Goal: Transaction & Acquisition: Purchase product/service

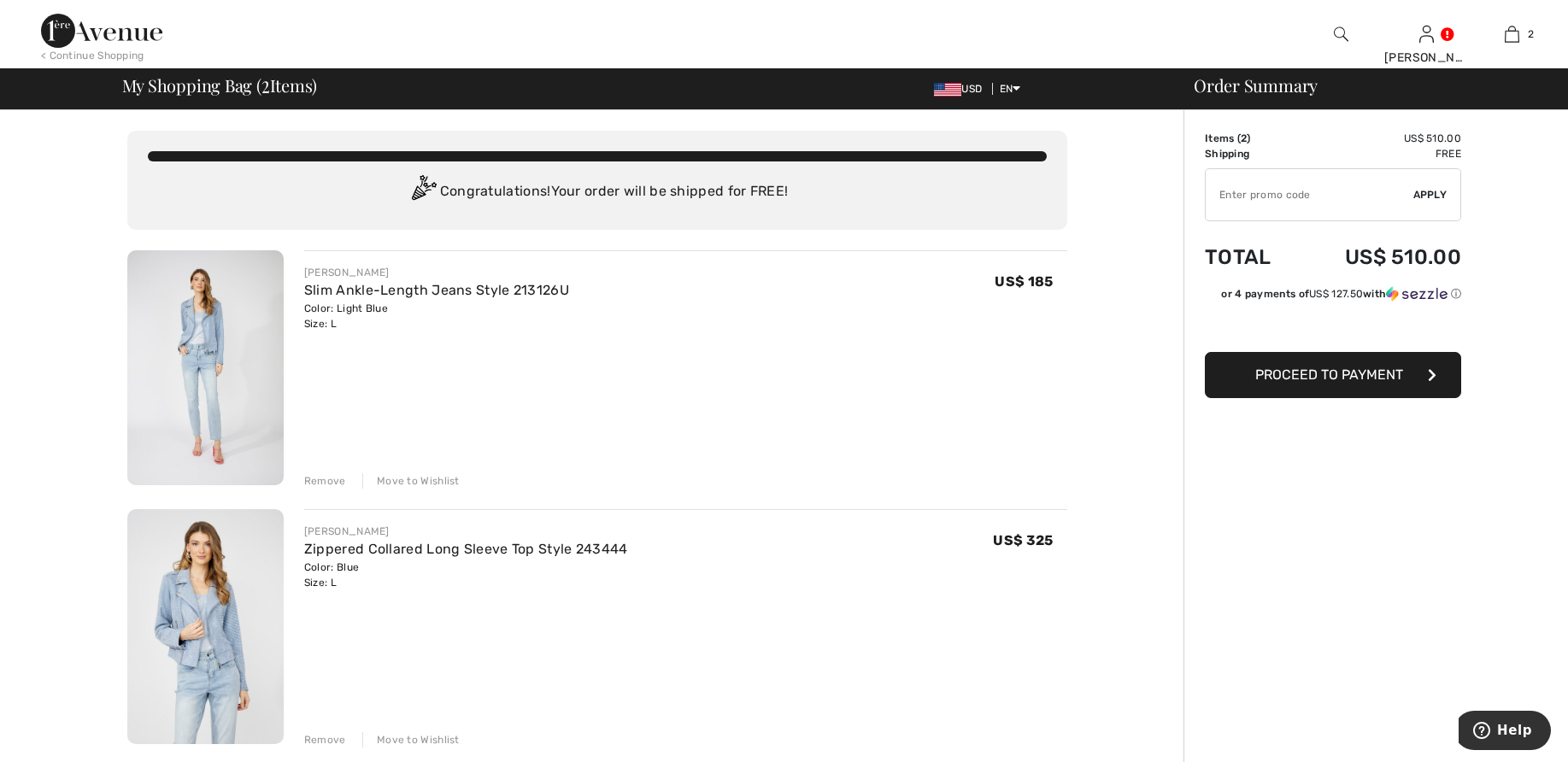
click at [1283, 193] on input "TEXT" at bounding box center [1309, 194] width 208 height 51
type input "NEW15"
click at [1428, 195] on span "Apply" at bounding box center [1430, 194] width 34 height 15
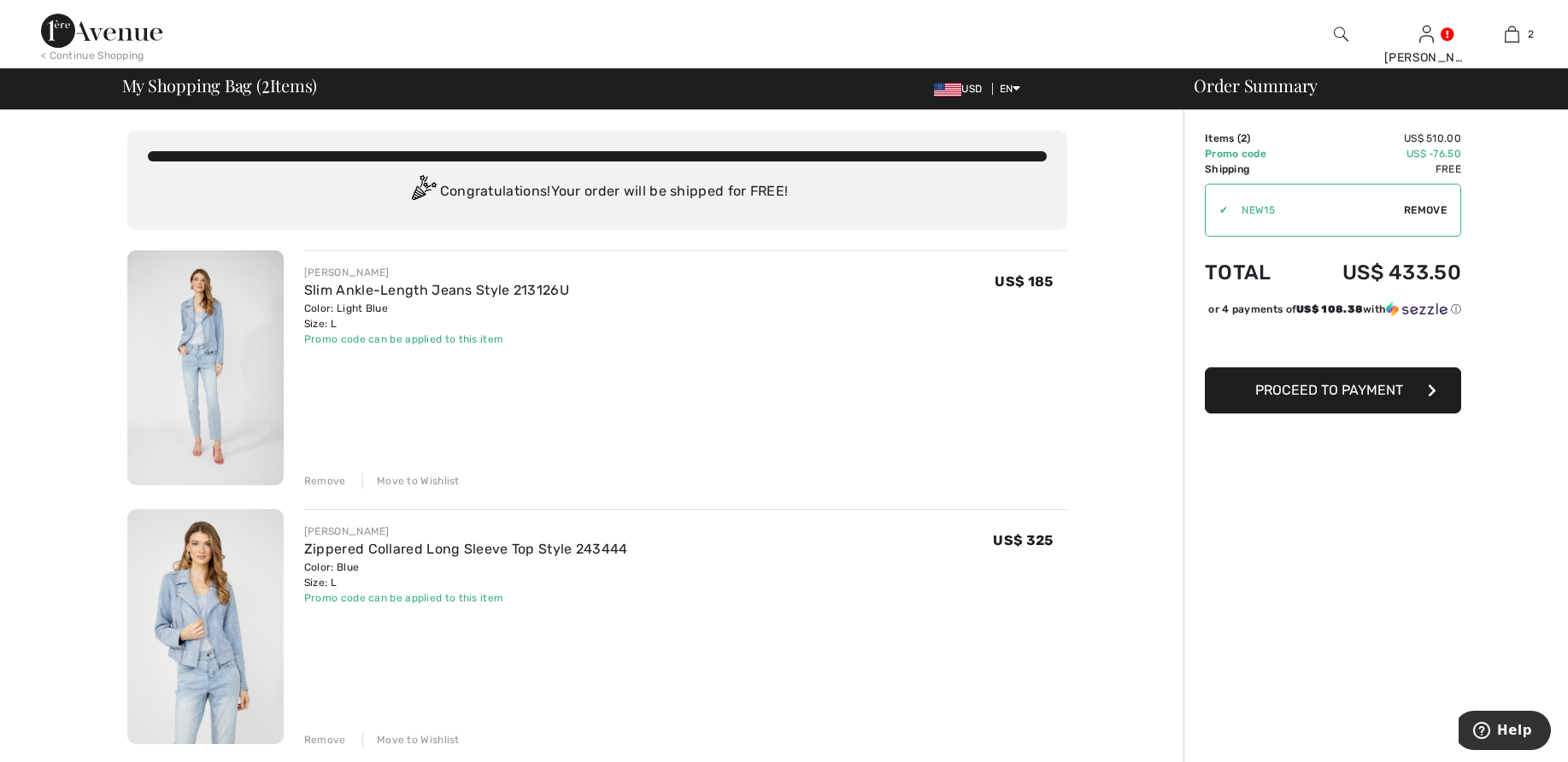
click at [1381, 398] on span "Proceed to Payment" at bounding box center [1329, 390] width 148 height 16
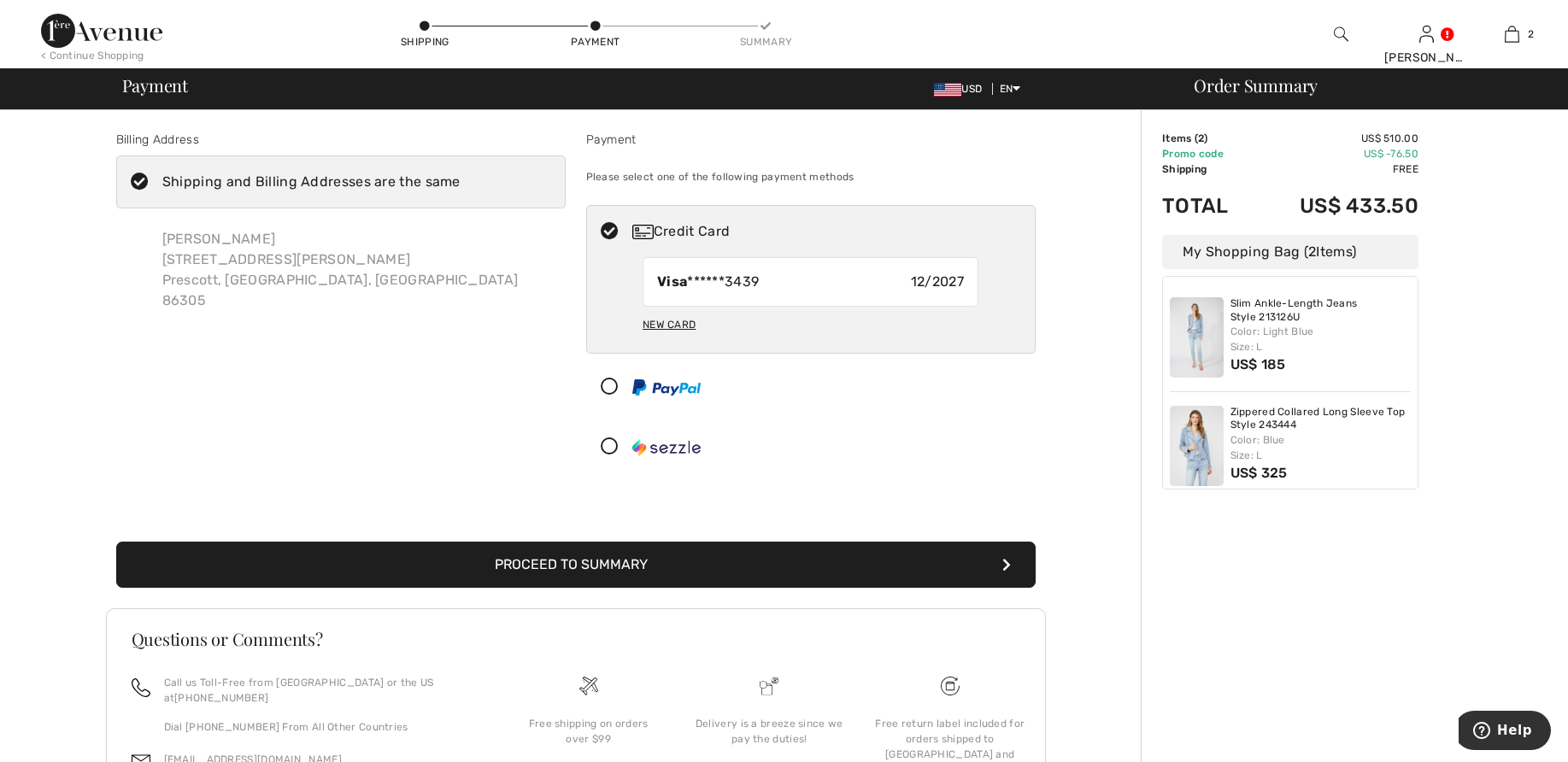
click at [292, 191] on div "Shipping and Billing Addresses are the same" at bounding box center [312, 182] width 299 height 21
click at [460, 191] on input "Shipping and Billing Addresses are the same" at bounding box center [465, 182] width 11 height 51
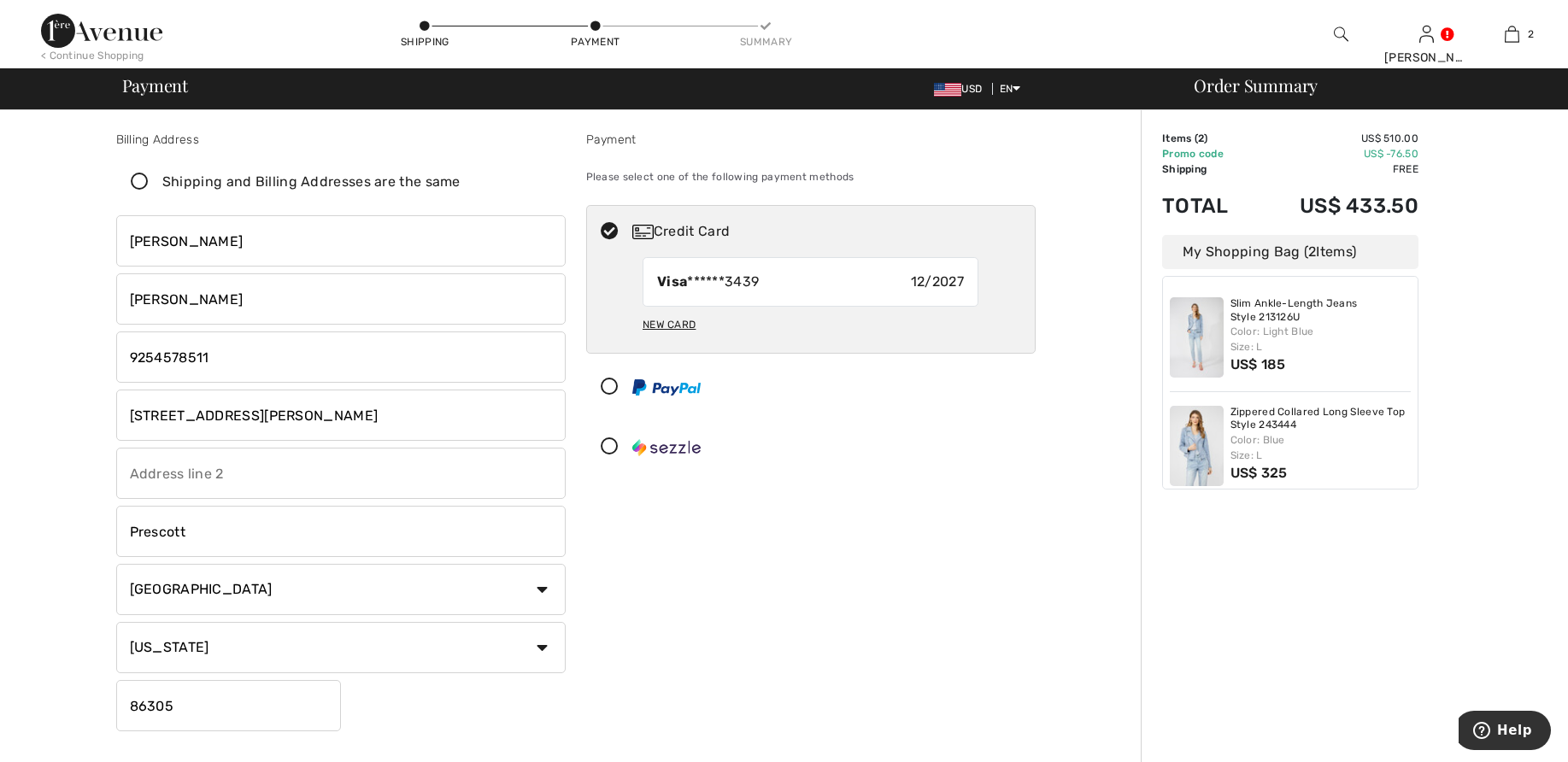
click at [290, 186] on div "Shipping and Billing Addresses are the same" at bounding box center [312, 182] width 299 height 21
click at [460, 186] on input "Shipping and Billing Addresses are the same" at bounding box center [465, 182] width 11 height 51
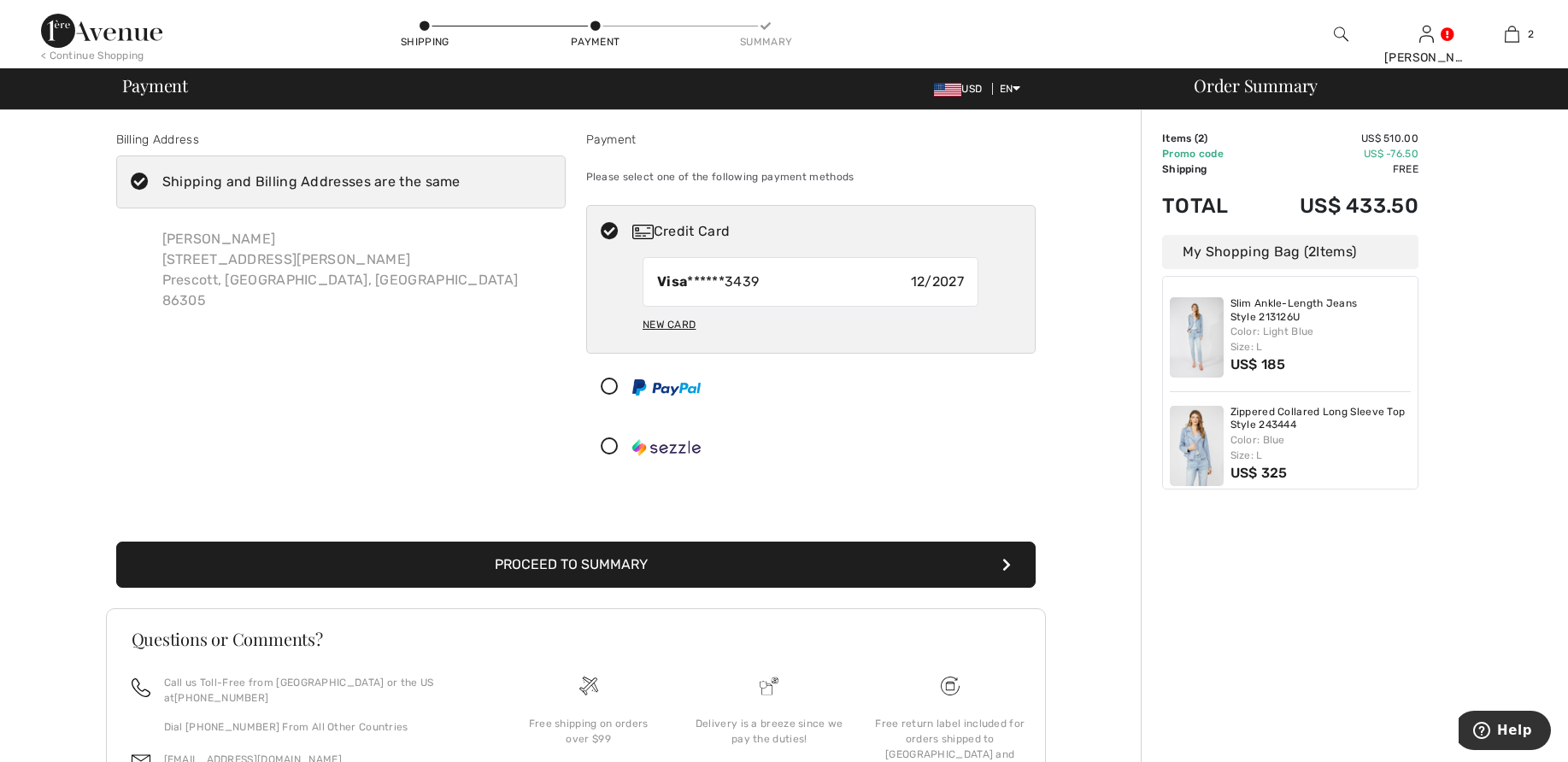
click at [139, 177] on icon at bounding box center [139, 183] width 45 height 18
click at [460, 177] on input "Shipping and Billing Addresses are the same" at bounding box center [465, 182] width 11 height 51
checkbox input "false"
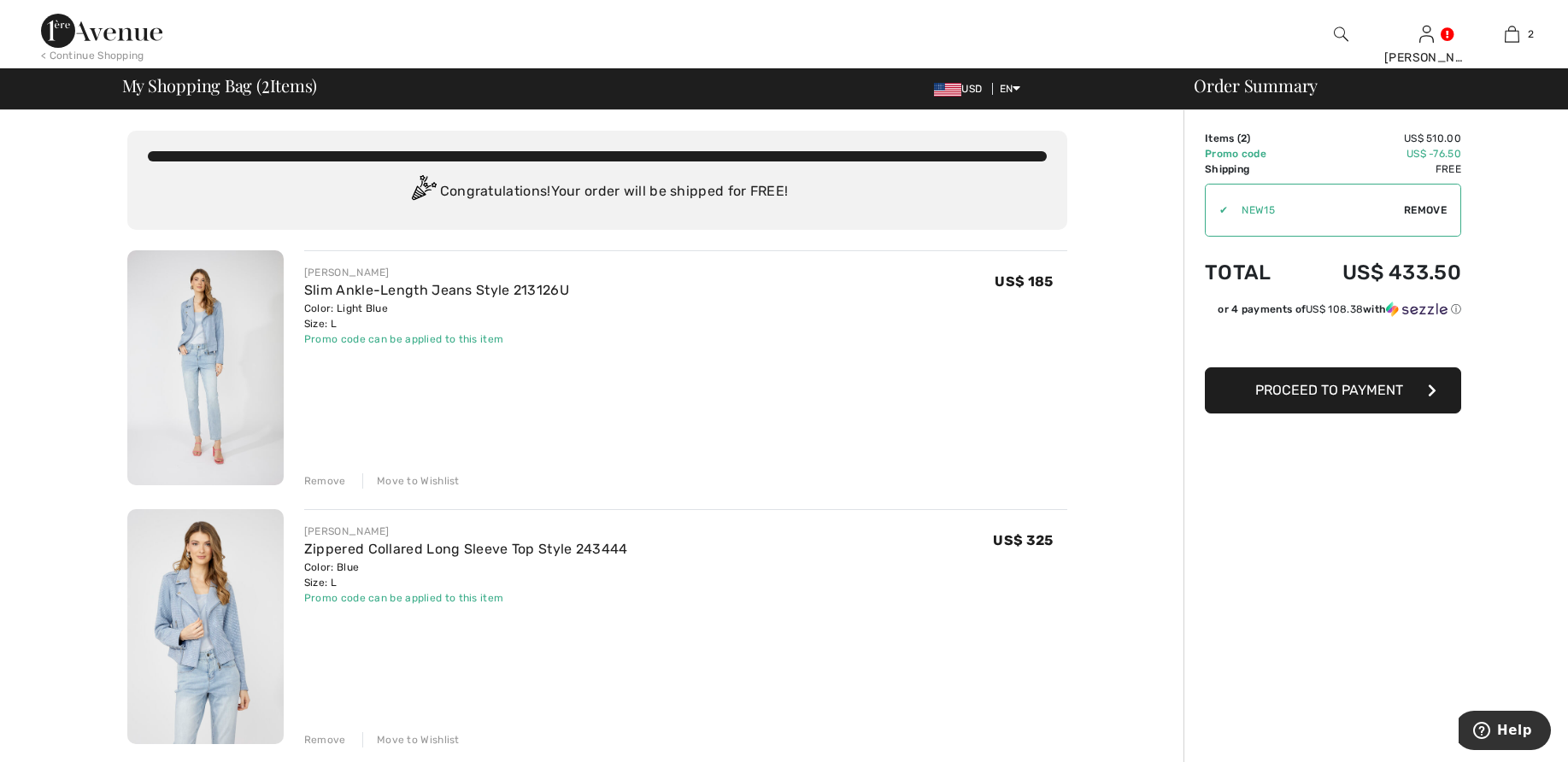
click at [1351, 388] on span "Proceed to Payment" at bounding box center [1329, 390] width 148 height 16
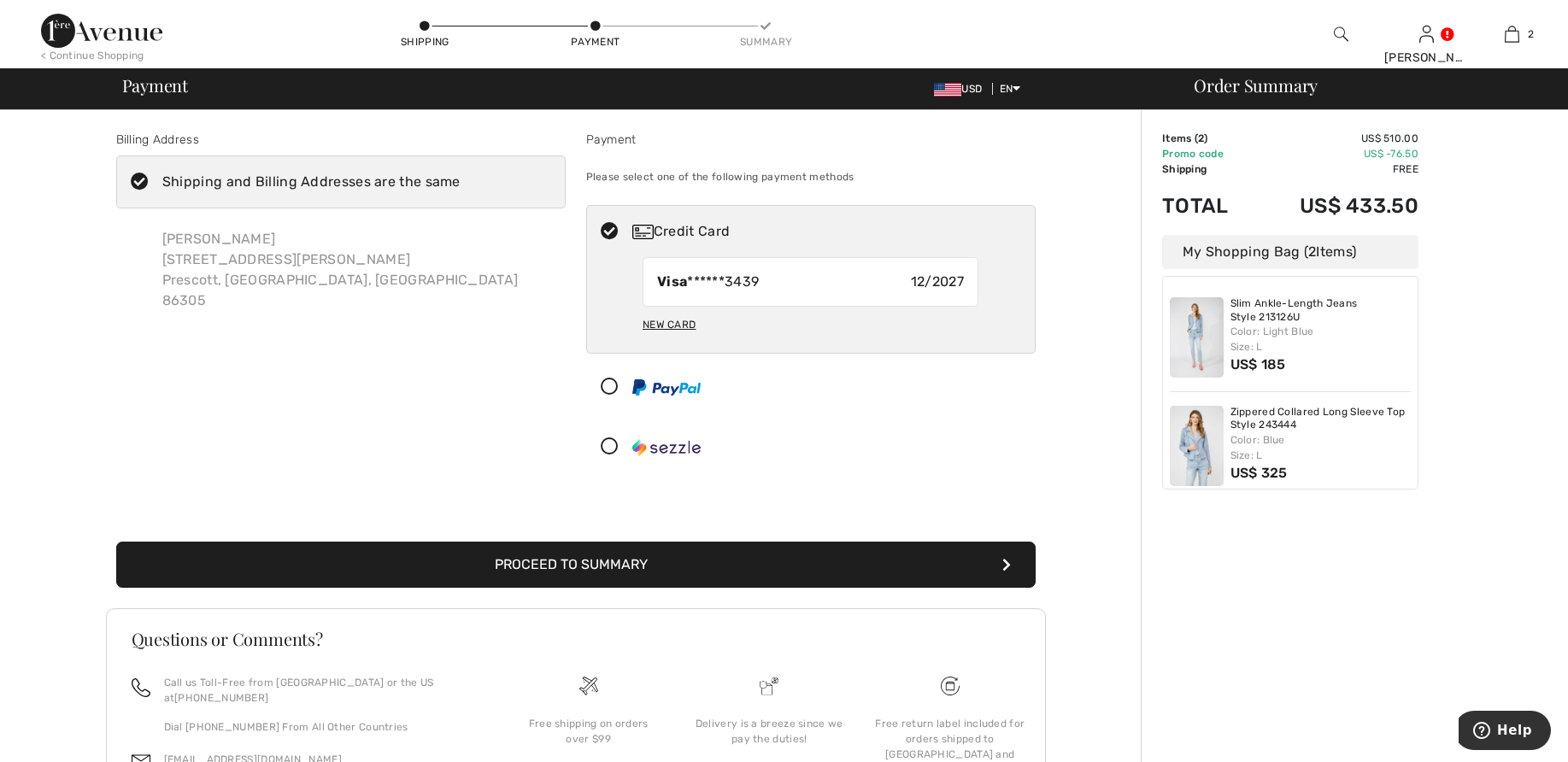
click at [140, 180] on icon at bounding box center [139, 183] width 45 height 18
click at [460, 180] on input "Shipping and Billing Addresses are the same" at bounding box center [465, 182] width 11 height 51
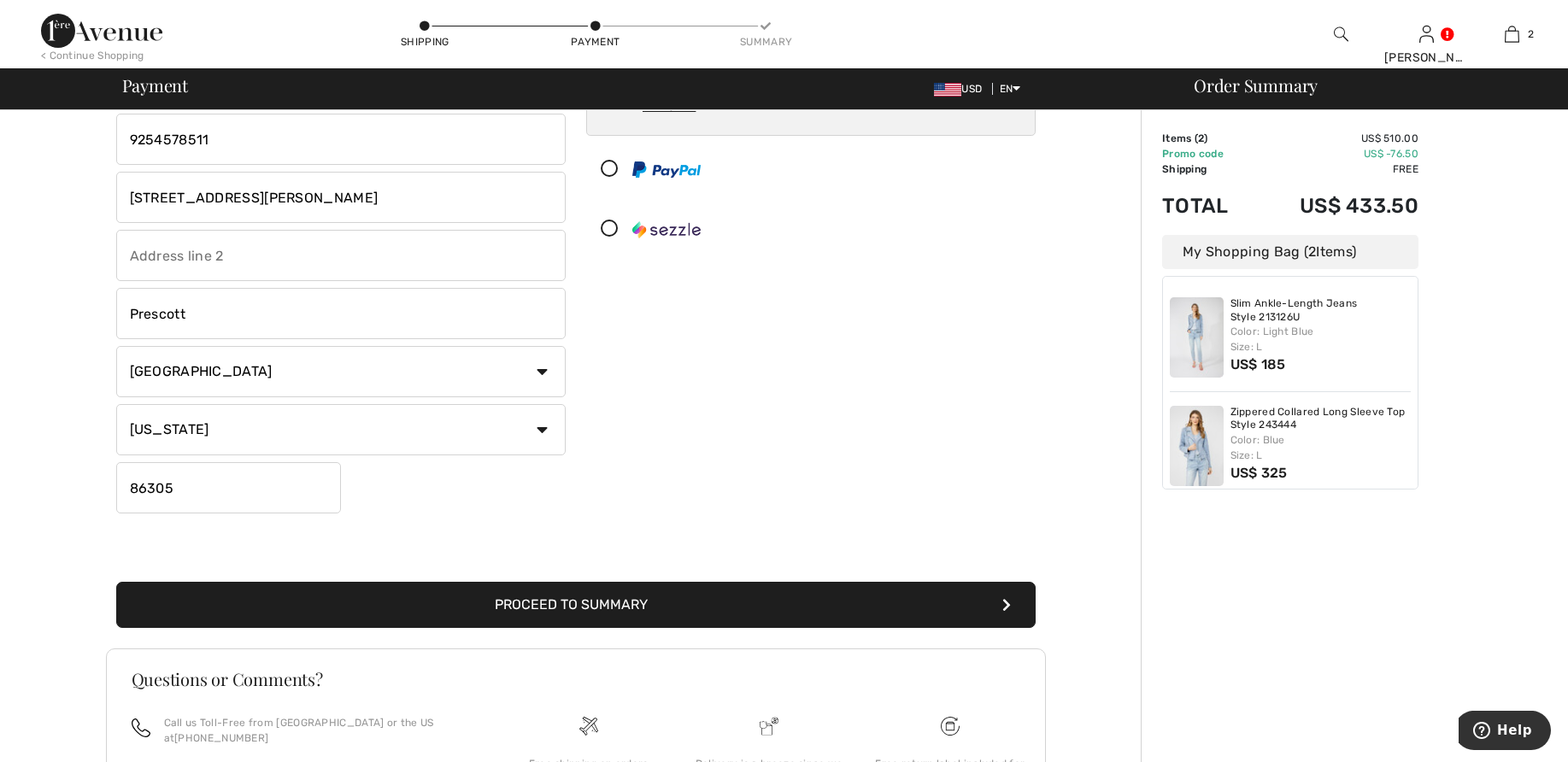
scroll to position [349, 0]
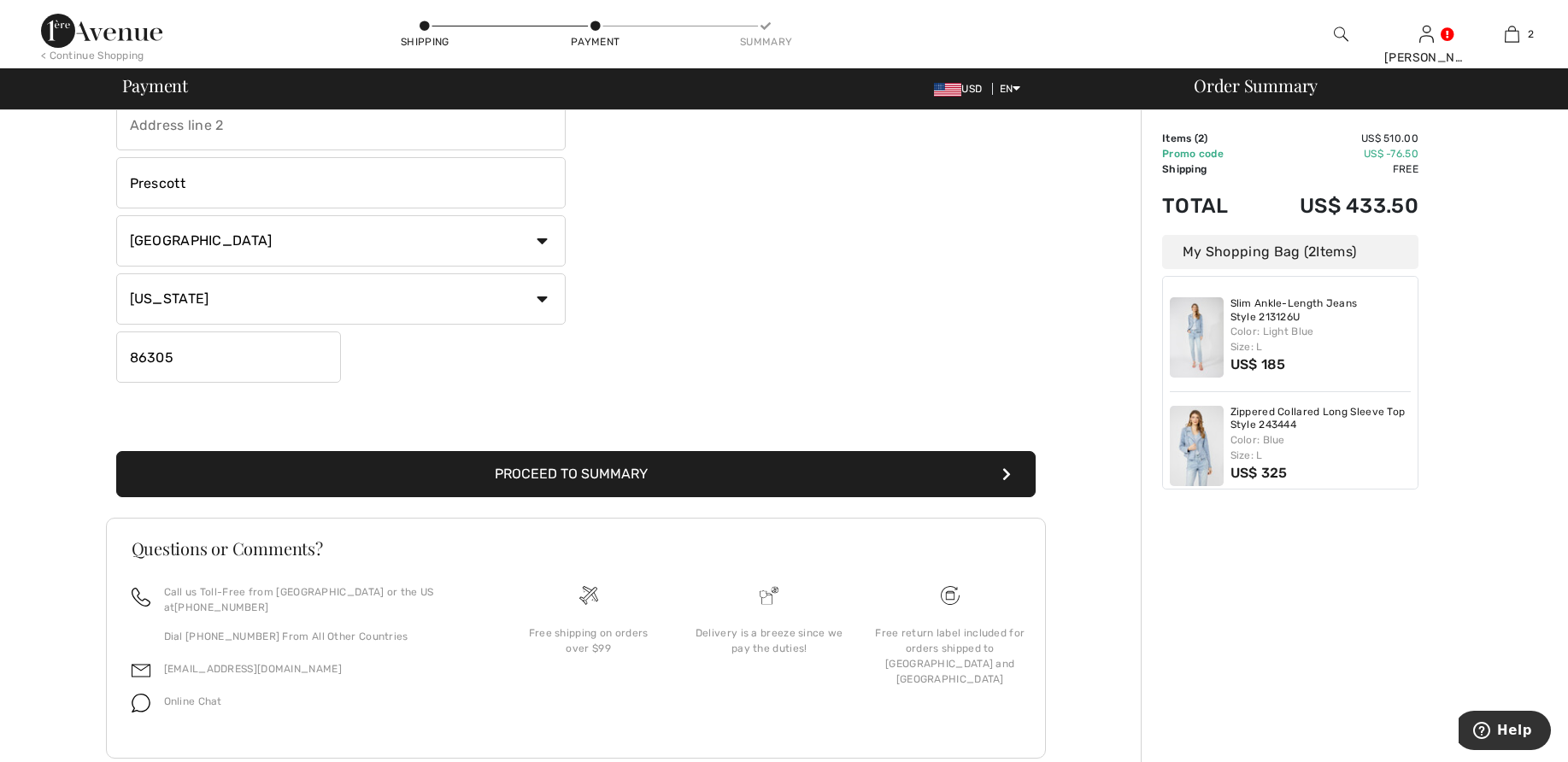
checkbox input "false"
click at [629, 471] on button "Proceed to Summary" at bounding box center [575, 474] width 920 height 46
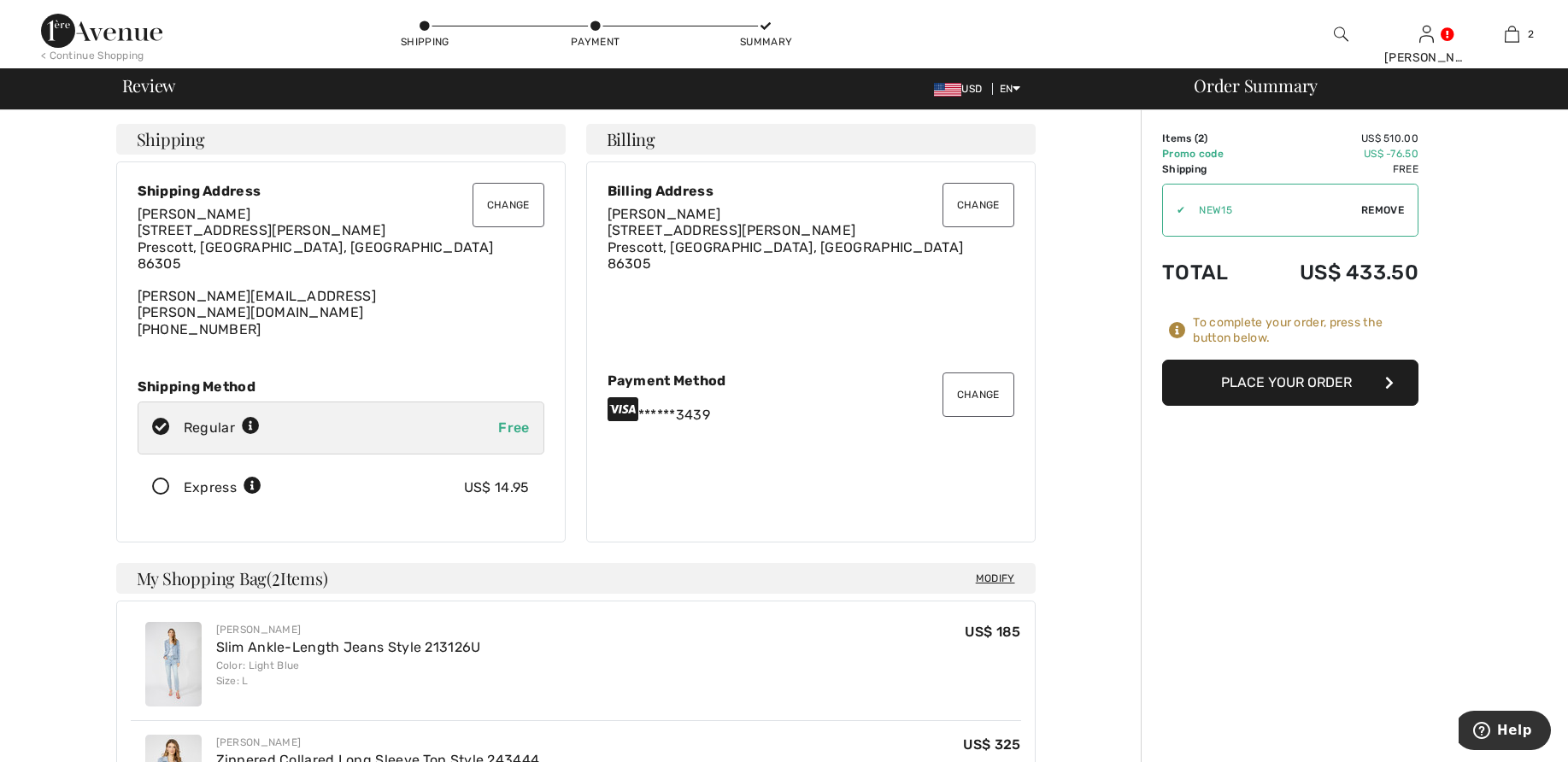
click at [510, 204] on button "Change" at bounding box center [508, 205] width 72 height 44
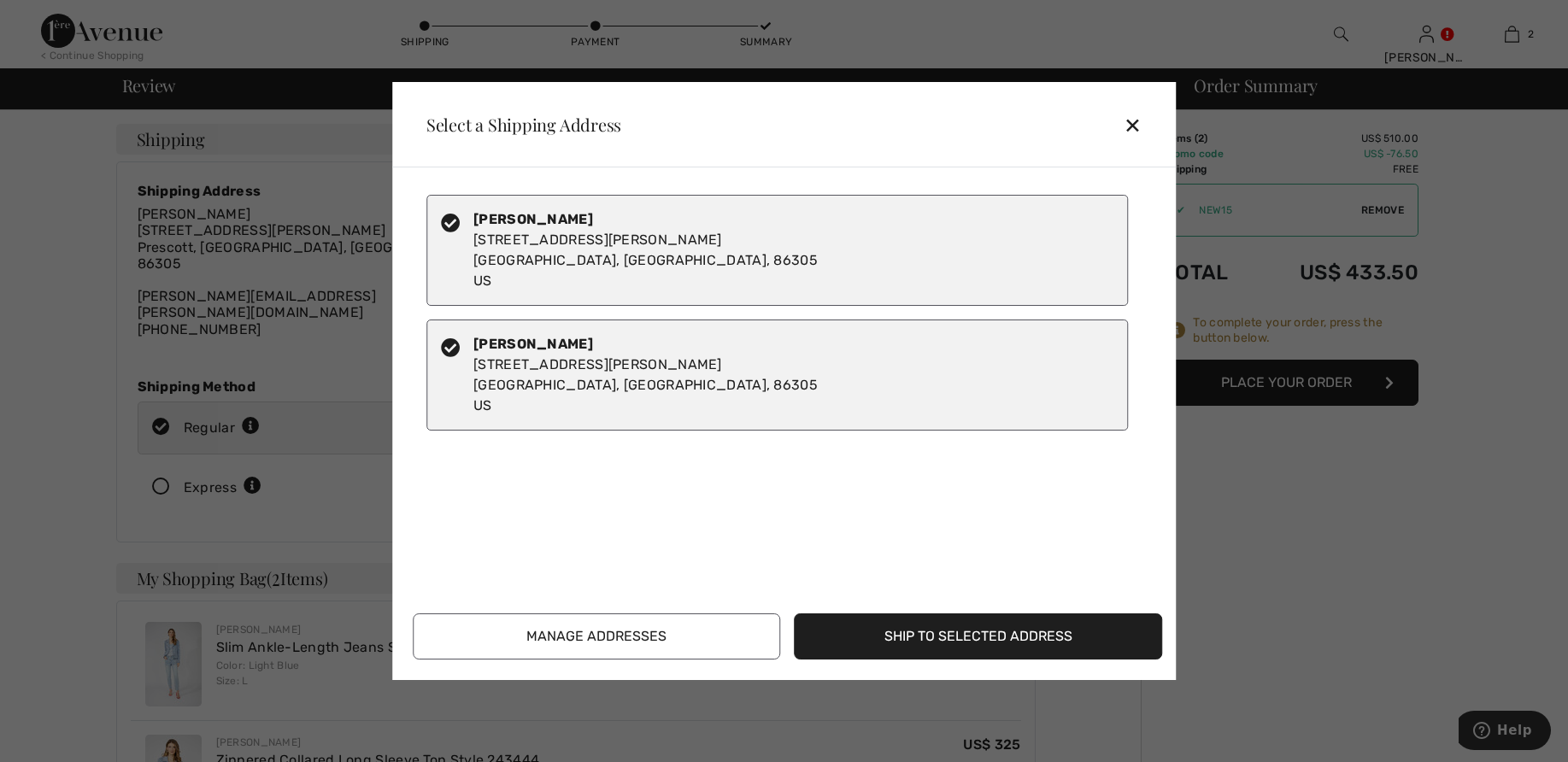
click at [653, 637] on button "Manage Addresses" at bounding box center [596, 636] width 369 height 46
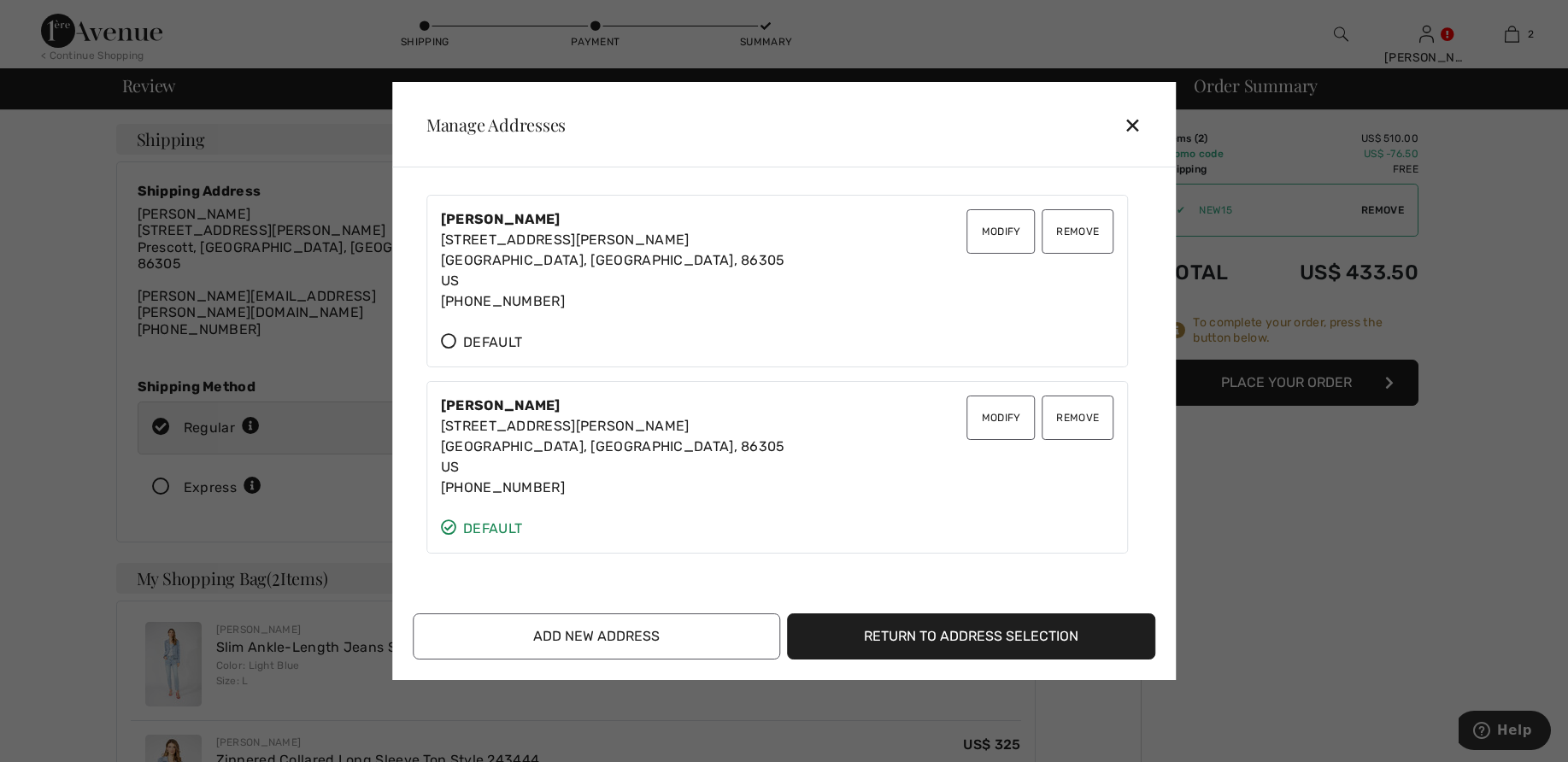
click at [1135, 124] on div "✕" at bounding box center [1140, 125] width 32 height 36
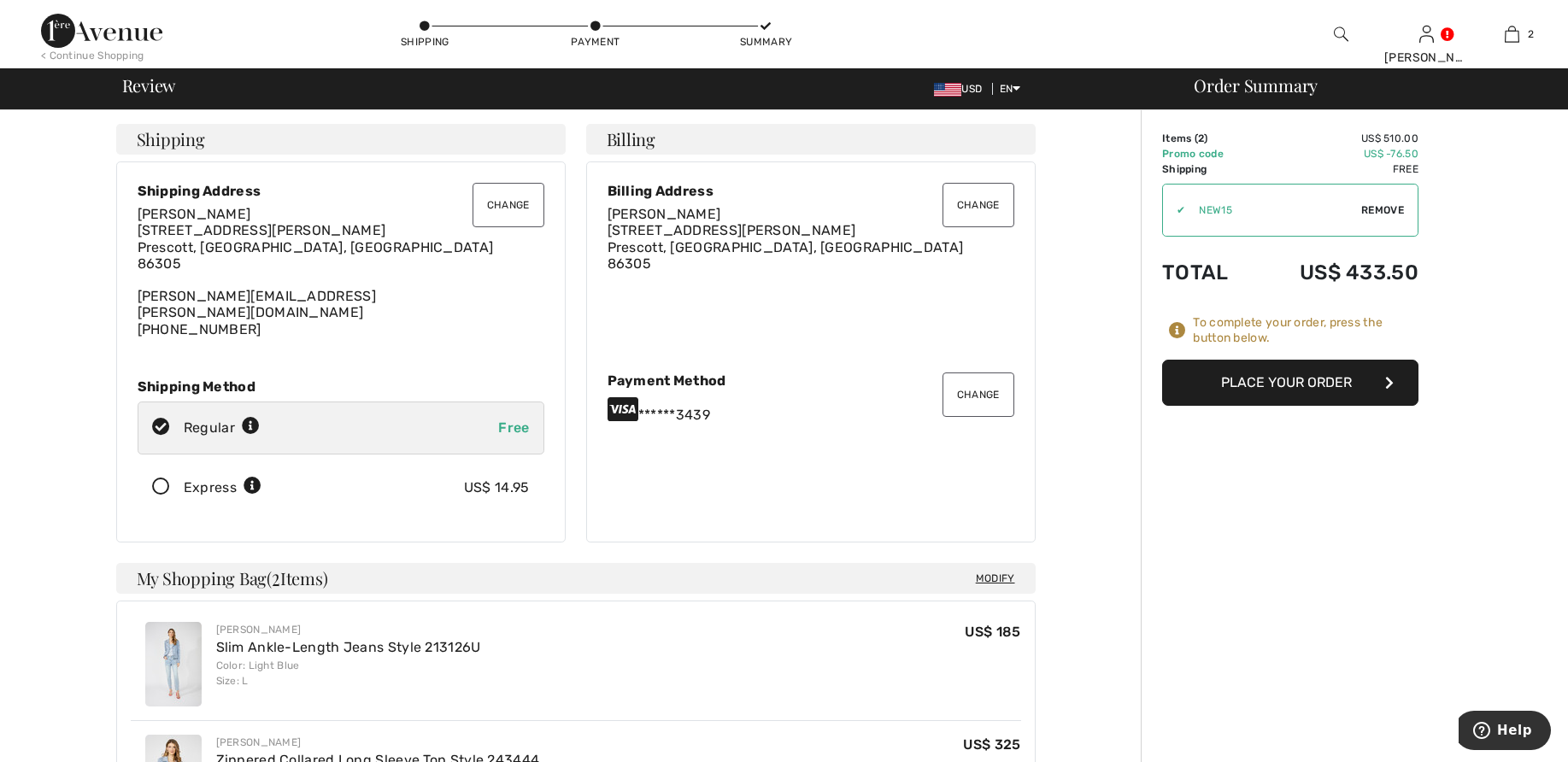
click at [512, 203] on button "Change" at bounding box center [508, 205] width 72 height 44
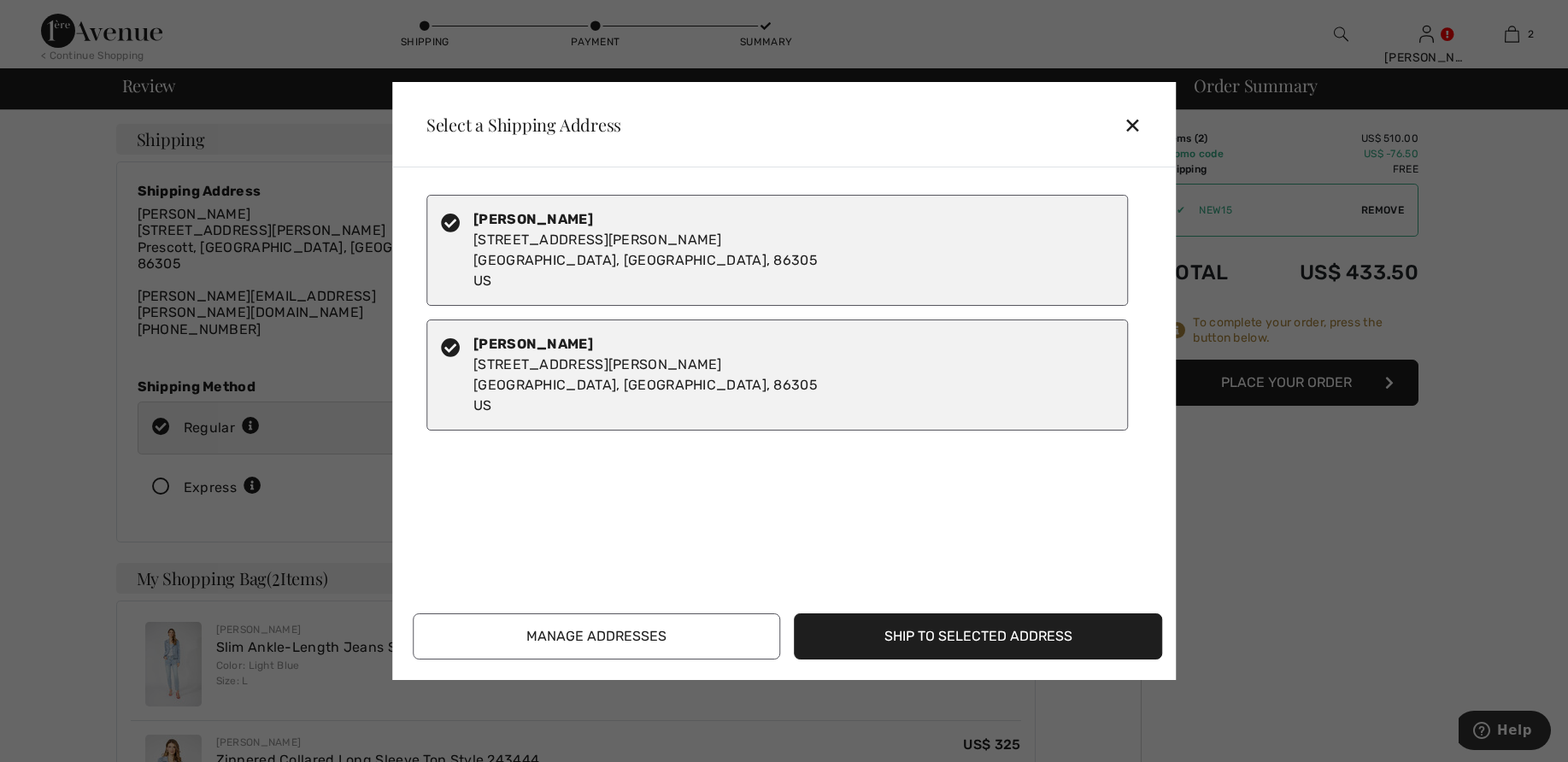
click at [1006, 643] on button "Ship to Selected Address" at bounding box center [979, 636] width 369 height 46
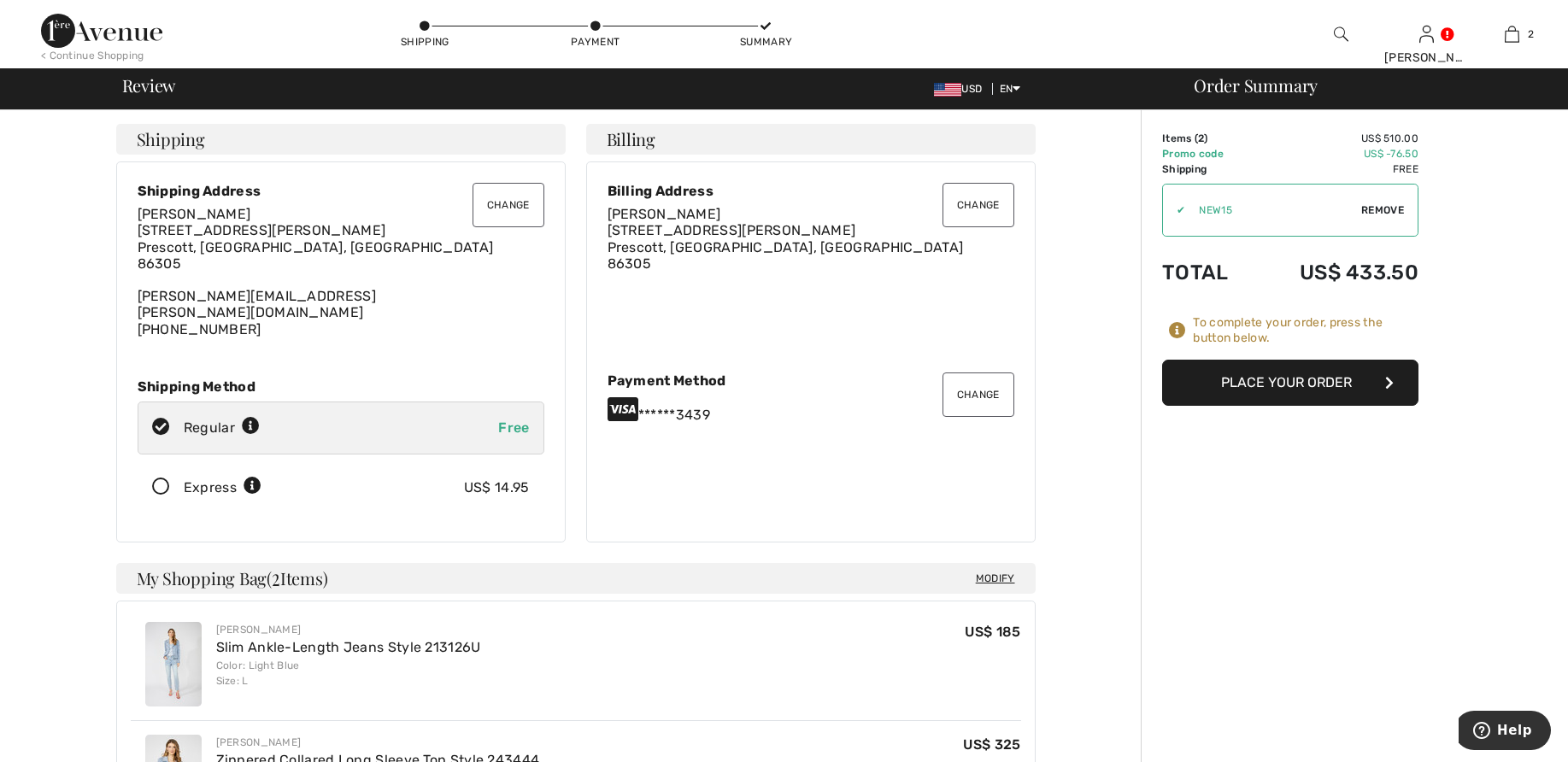
click at [519, 211] on button "Change" at bounding box center [508, 205] width 72 height 44
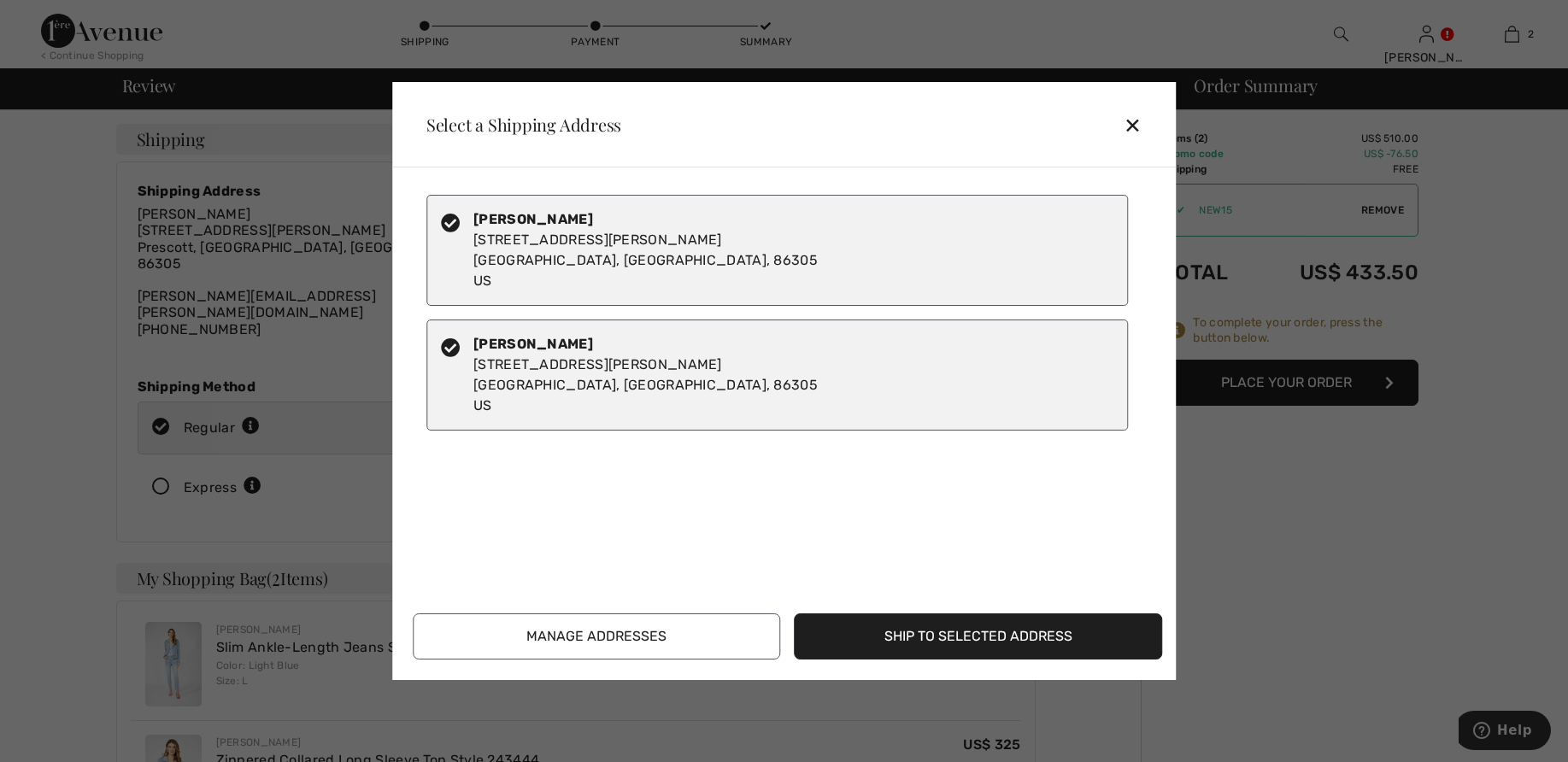
click at [448, 345] on icon at bounding box center [450, 348] width 19 height 19
click at [454, 225] on icon at bounding box center [450, 223] width 19 height 19
click at [584, 637] on button "Manage Addresses" at bounding box center [596, 636] width 369 height 46
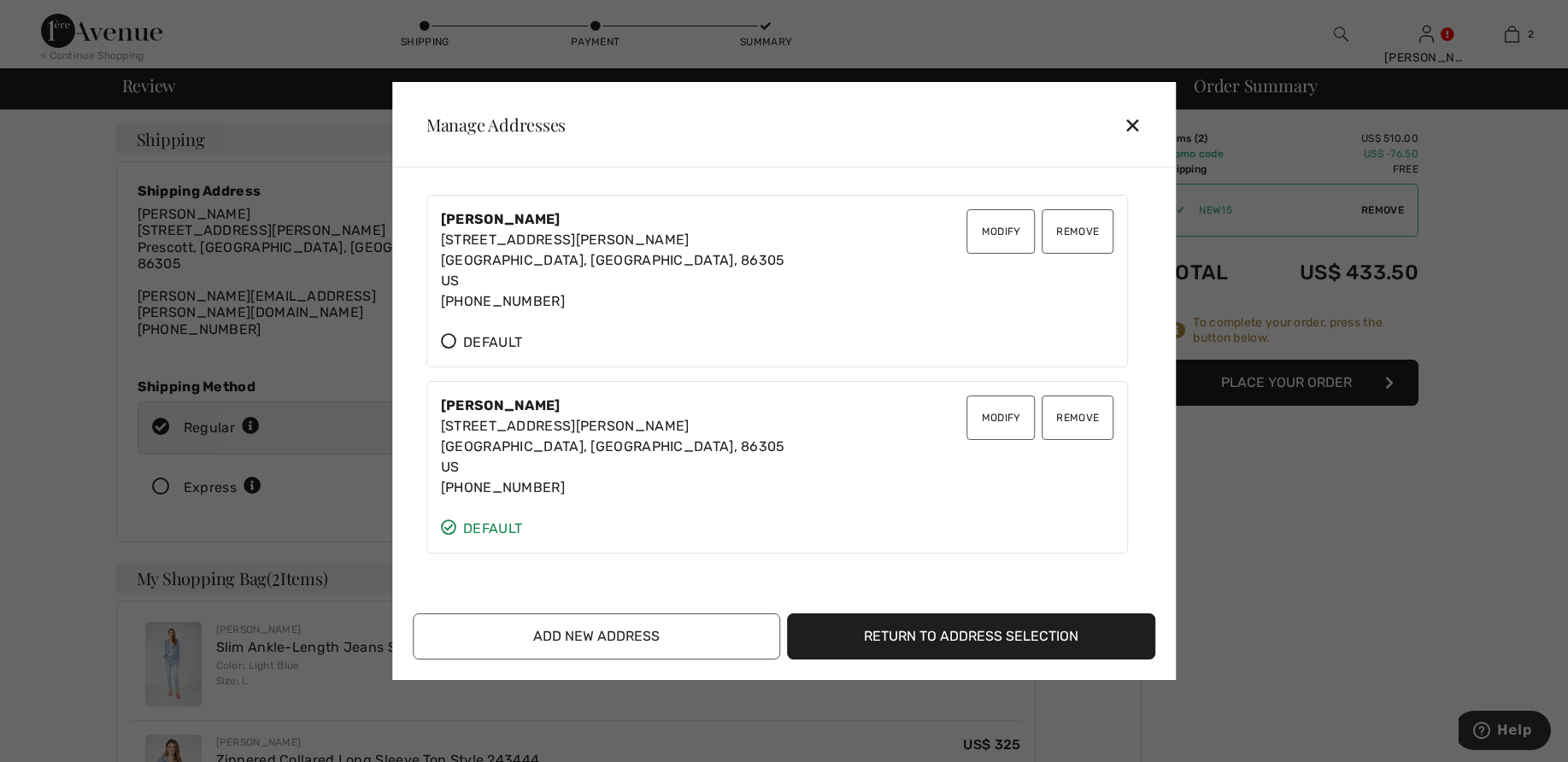
click at [1086, 233] on button "Remove" at bounding box center [1078, 232] width 72 height 44
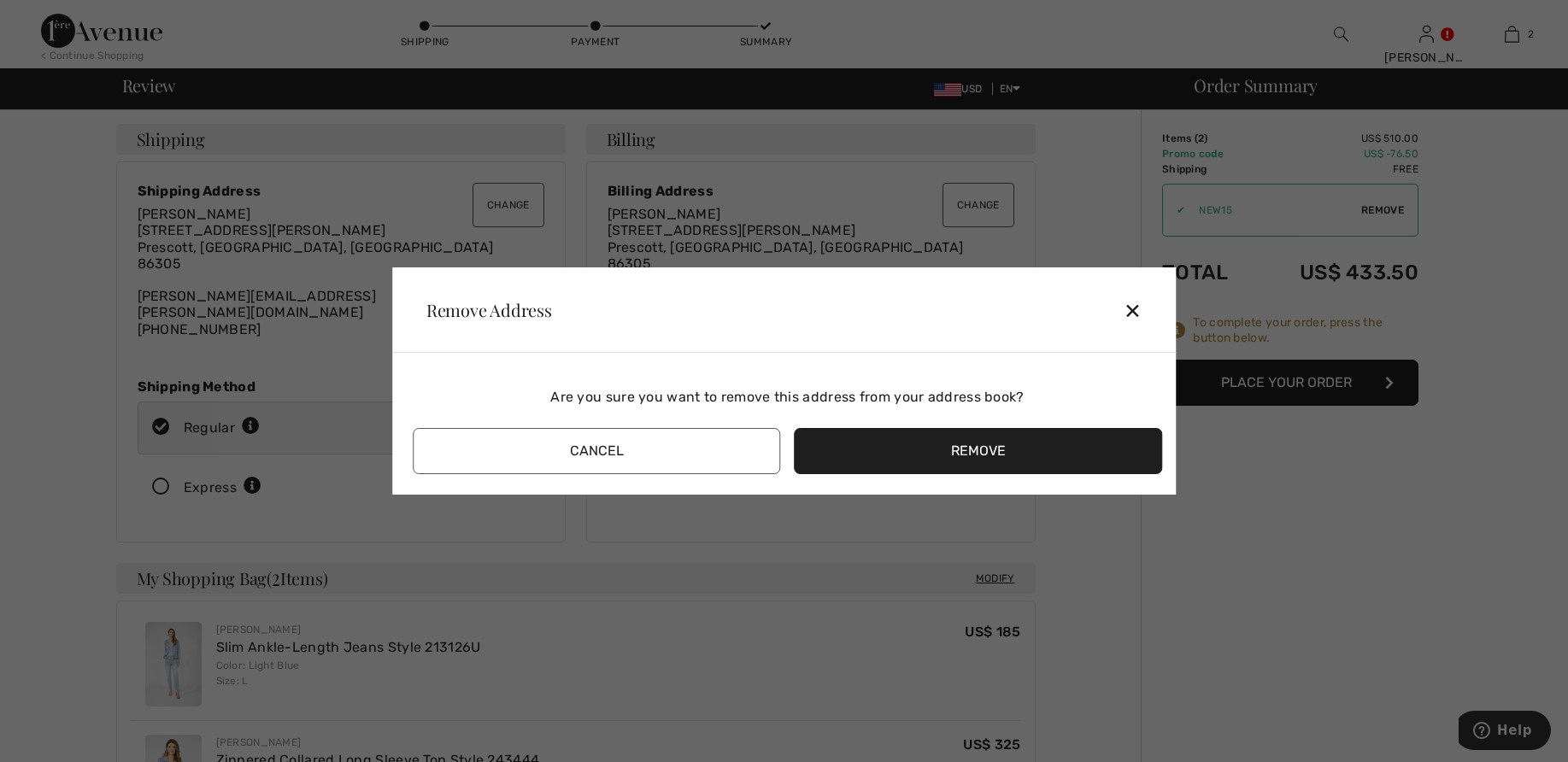
click at [975, 450] on button "Remove" at bounding box center [979, 451] width 369 height 46
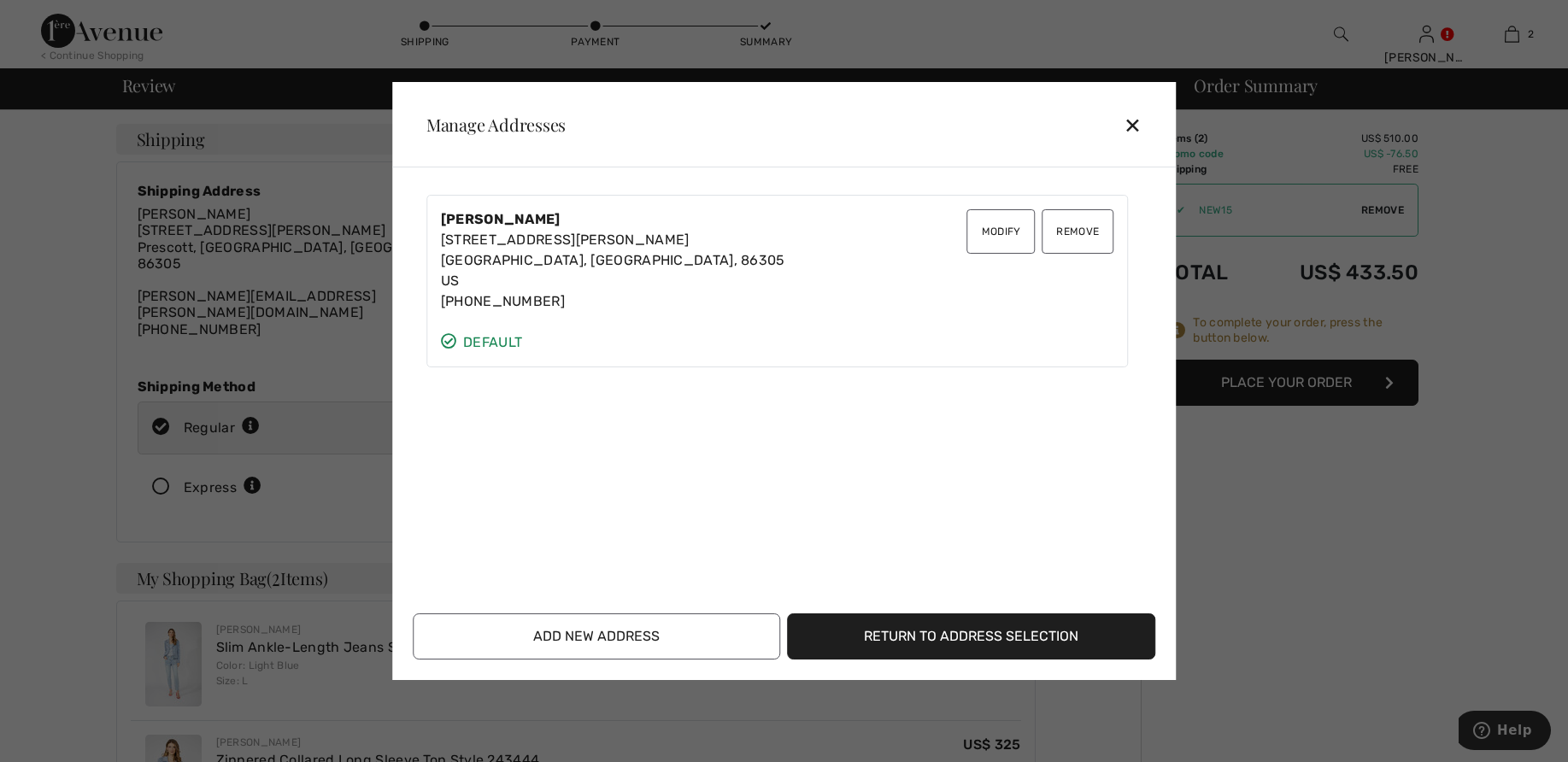
click at [559, 627] on button "Add New Address" at bounding box center [596, 636] width 369 height 46
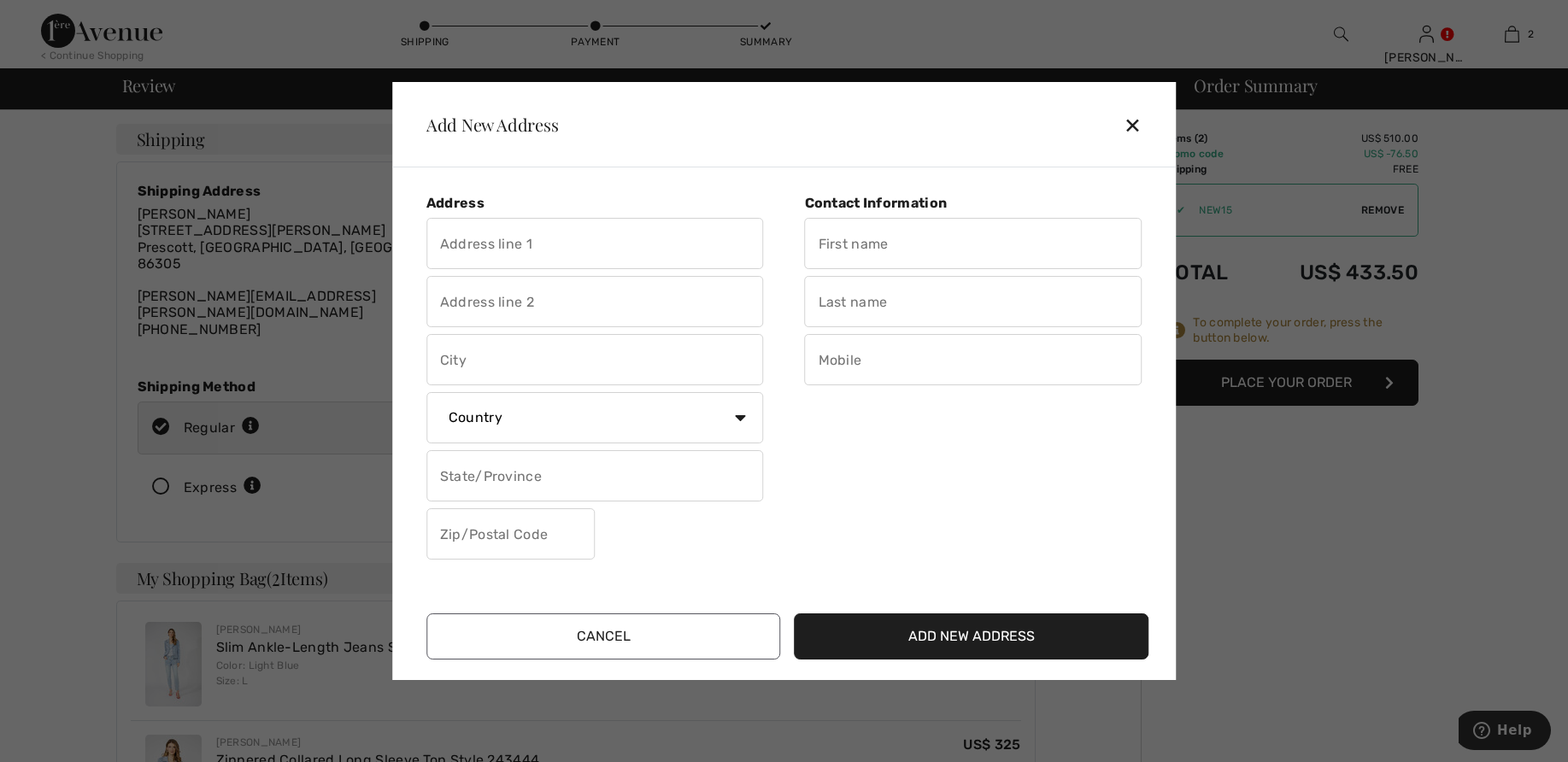
click at [497, 258] on input "text" at bounding box center [595, 243] width 338 height 51
click at [856, 236] on input "text" at bounding box center [974, 243] width 338 height 51
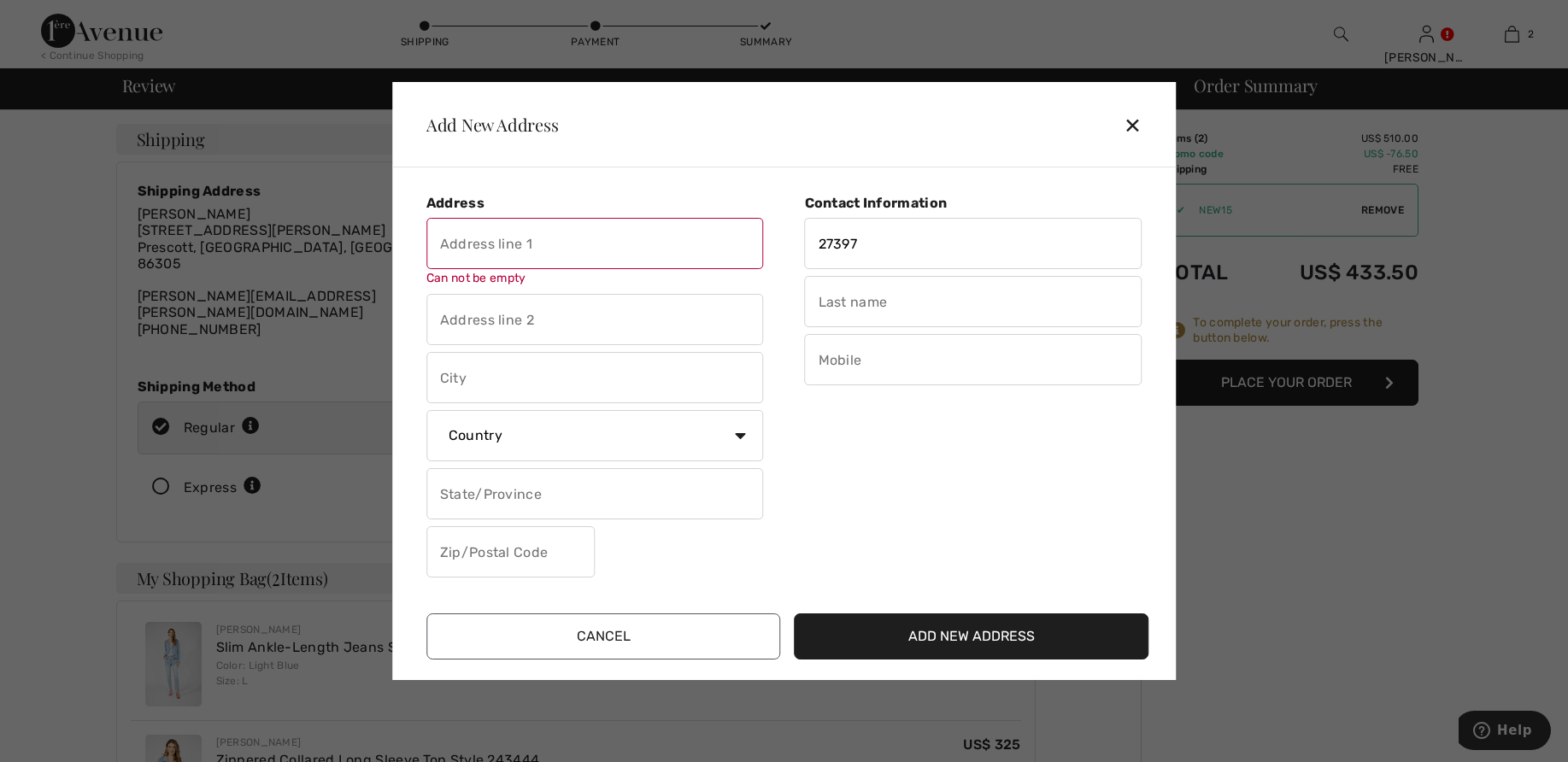
type input "27397"
click at [595, 241] on input "text" at bounding box center [595, 243] width 338 height 51
type input "27397 N 112th Place"
type input "Scottsdale"
select select "US"
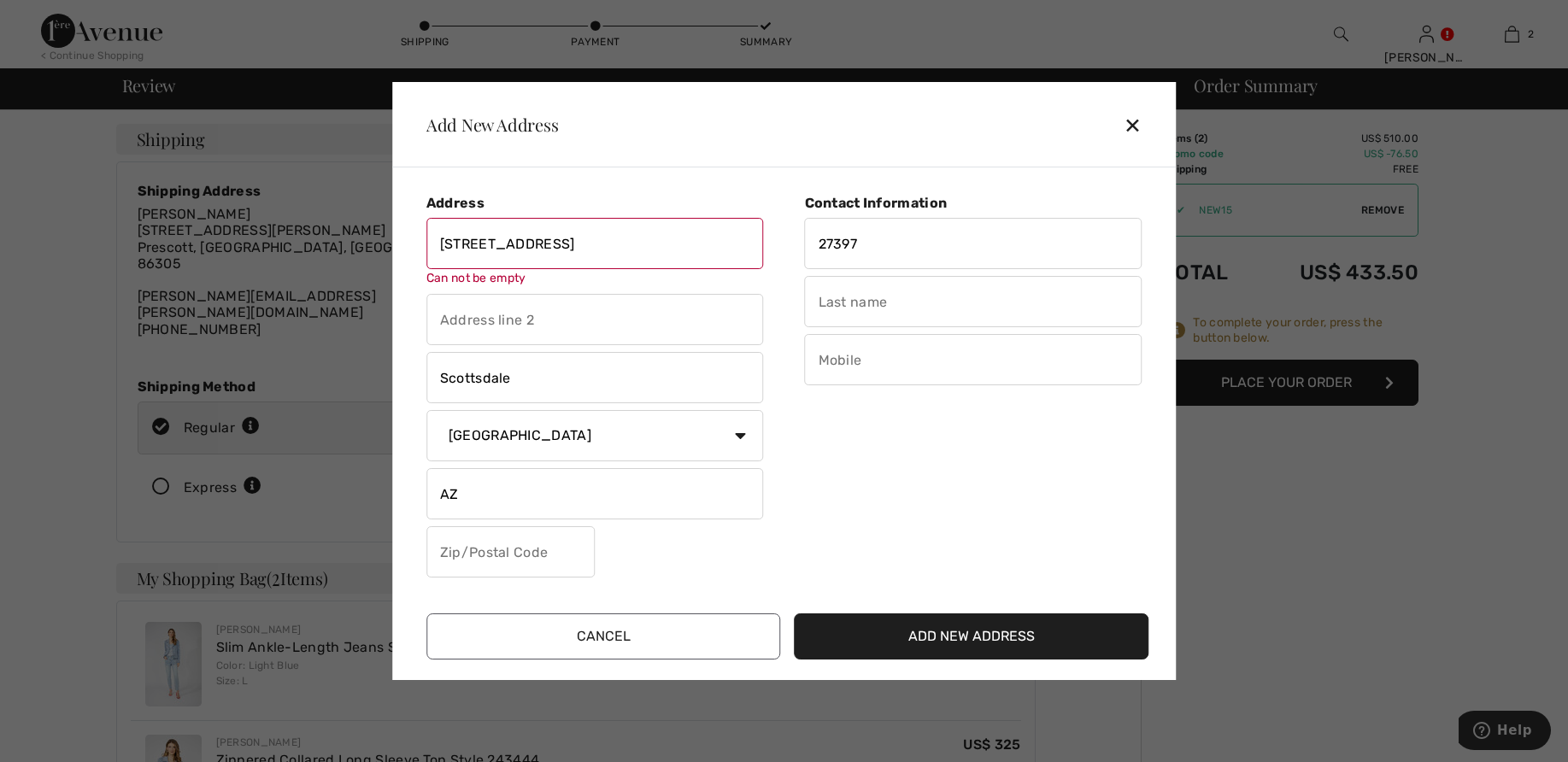
type input "85262"
type input "Frantz"
type input "6024021188"
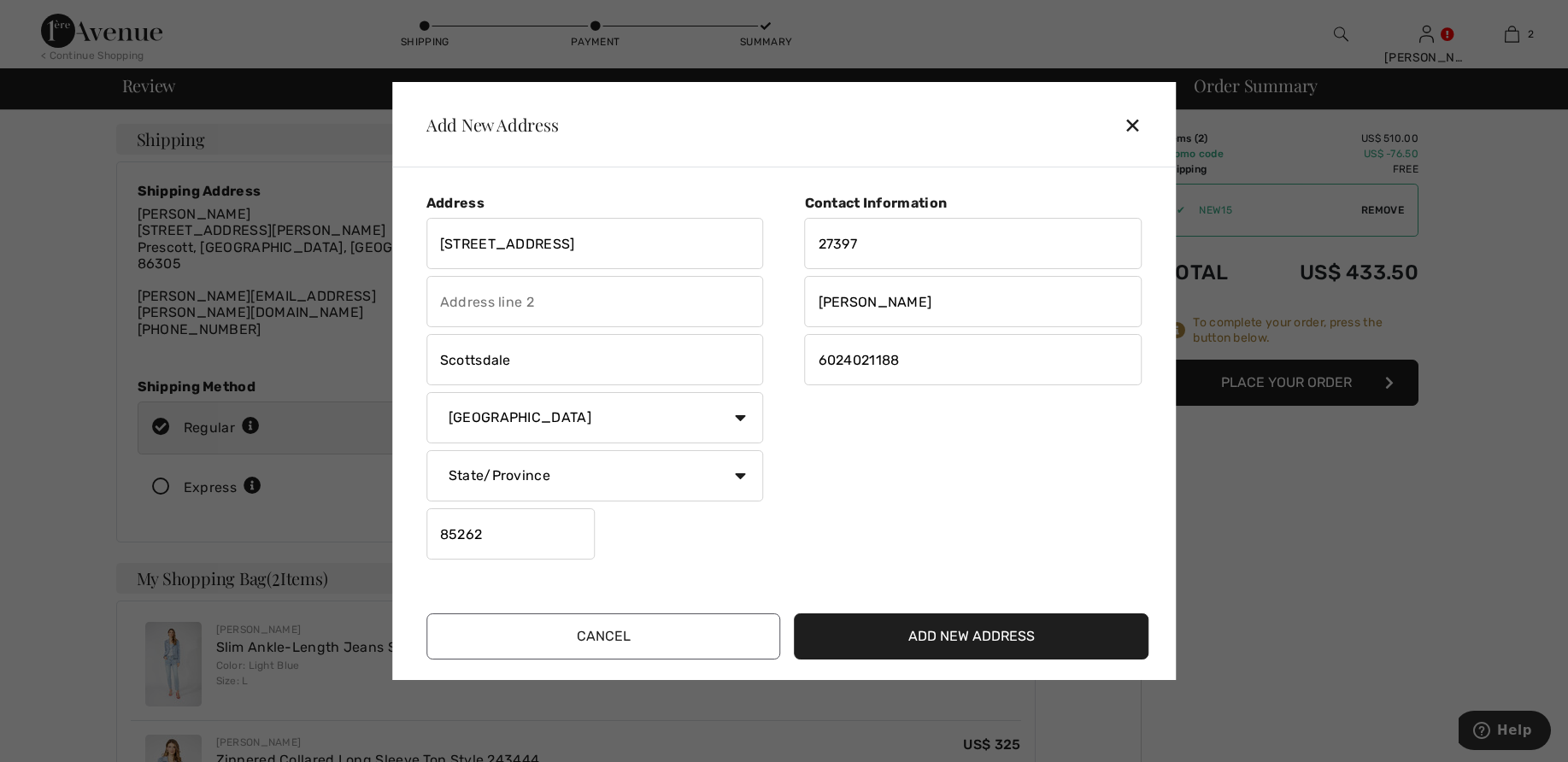
drag, startPoint x: 869, startPoint y: 242, endPoint x: 792, endPoint y: 248, distance: 77.2
click at [805, 248] on input "27397" at bounding box center [974, 243] width 338 height 51
click at [862, 240] on input "text" at bounding box center [974, 243] width 338 height 51
type input "Robert"
drag, startPoint x: 916, startPoint y: 366, endPoint x: 755, endPoint y: 371, distance: 161.1
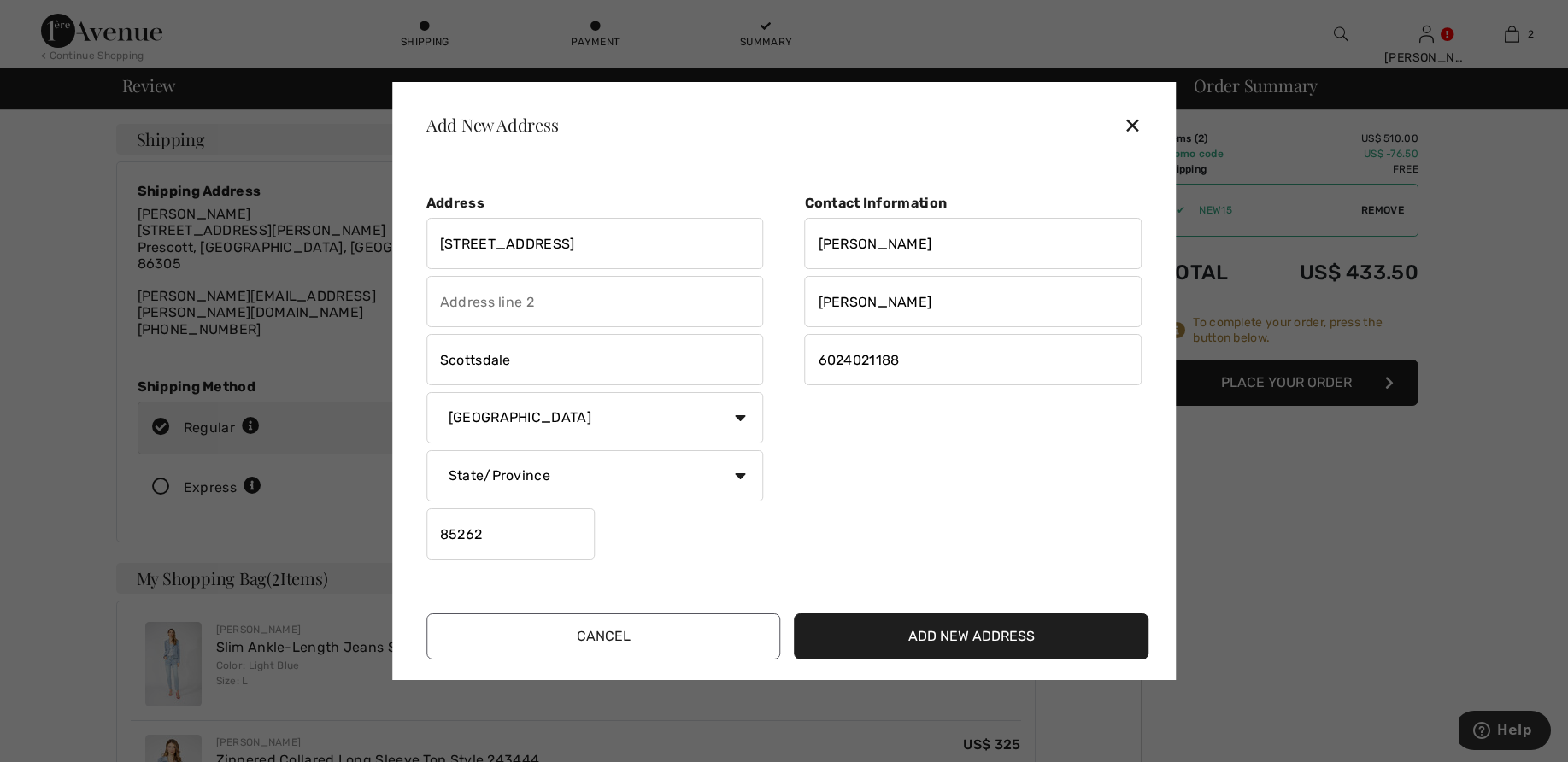
click at [805, 371] on input "6024021188" at bounding box center [974, 360] width 338 height 51
click at [844, 358] on input "9254578511" at bounding box center [974, 360] width 338 height 51
click at [844, 359] on input "9254578511" at bounding box center [974, 360] width 338 height 51
type input "9254578511"
click at [956, 631] on button "Add New Address" at bounding box center [972, 636] width 355 height 46
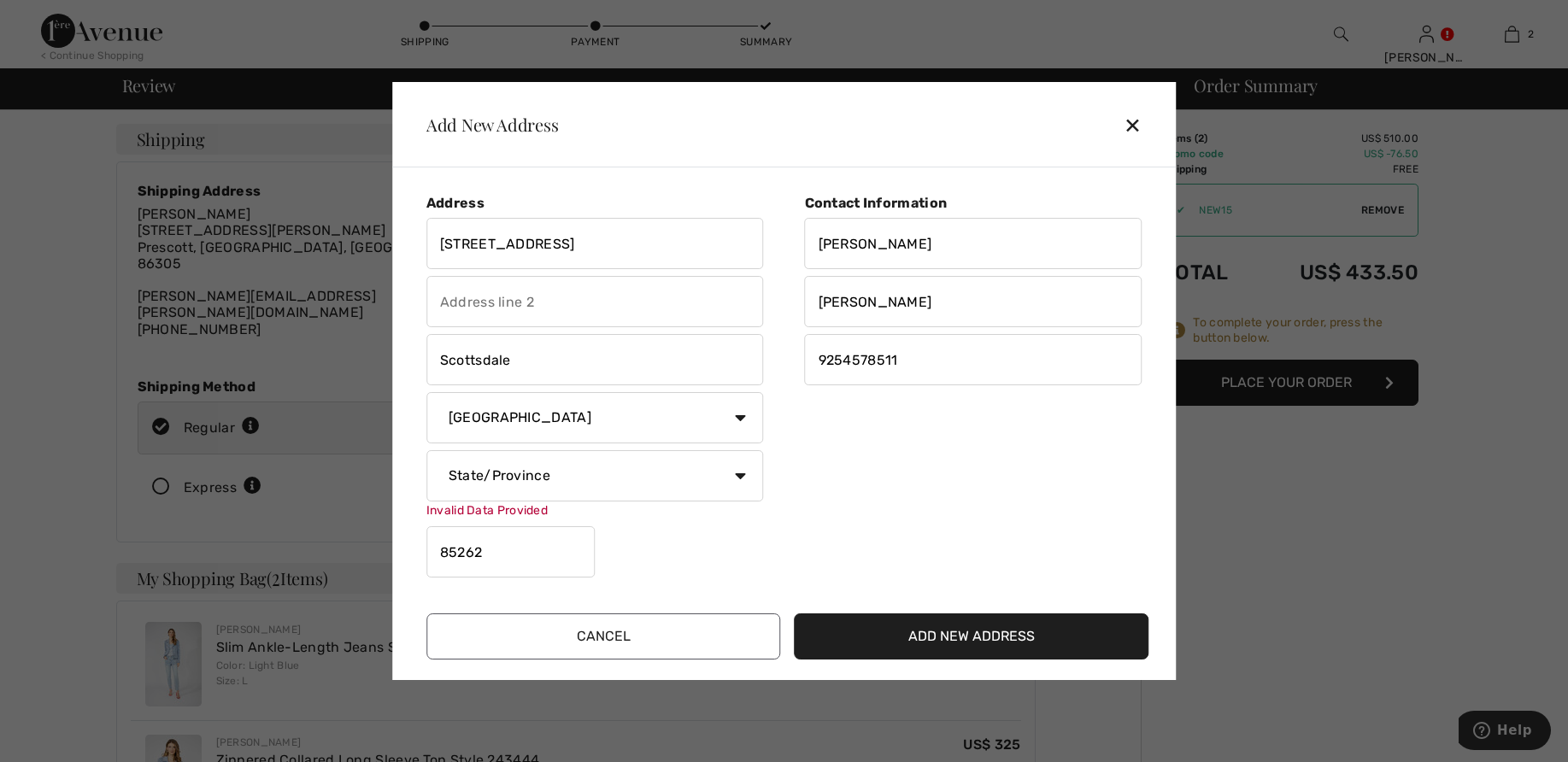
click at [957, 633] on button "Add New Address" at bounding box center [972, 636] width 355 height 46
click at [426, 450] on select "State/Province Alabama Alaska American Samoa Arizona Arkansas California Colora…" at bounding box center [595, 475] width 338 height 51
select select "AZ"
click option "Arizona" at bounding box center [0, 0] width 0 height 0
click at [921, 639] on button "Add New Address" at bounding box center [972, 636] width 355 height 46
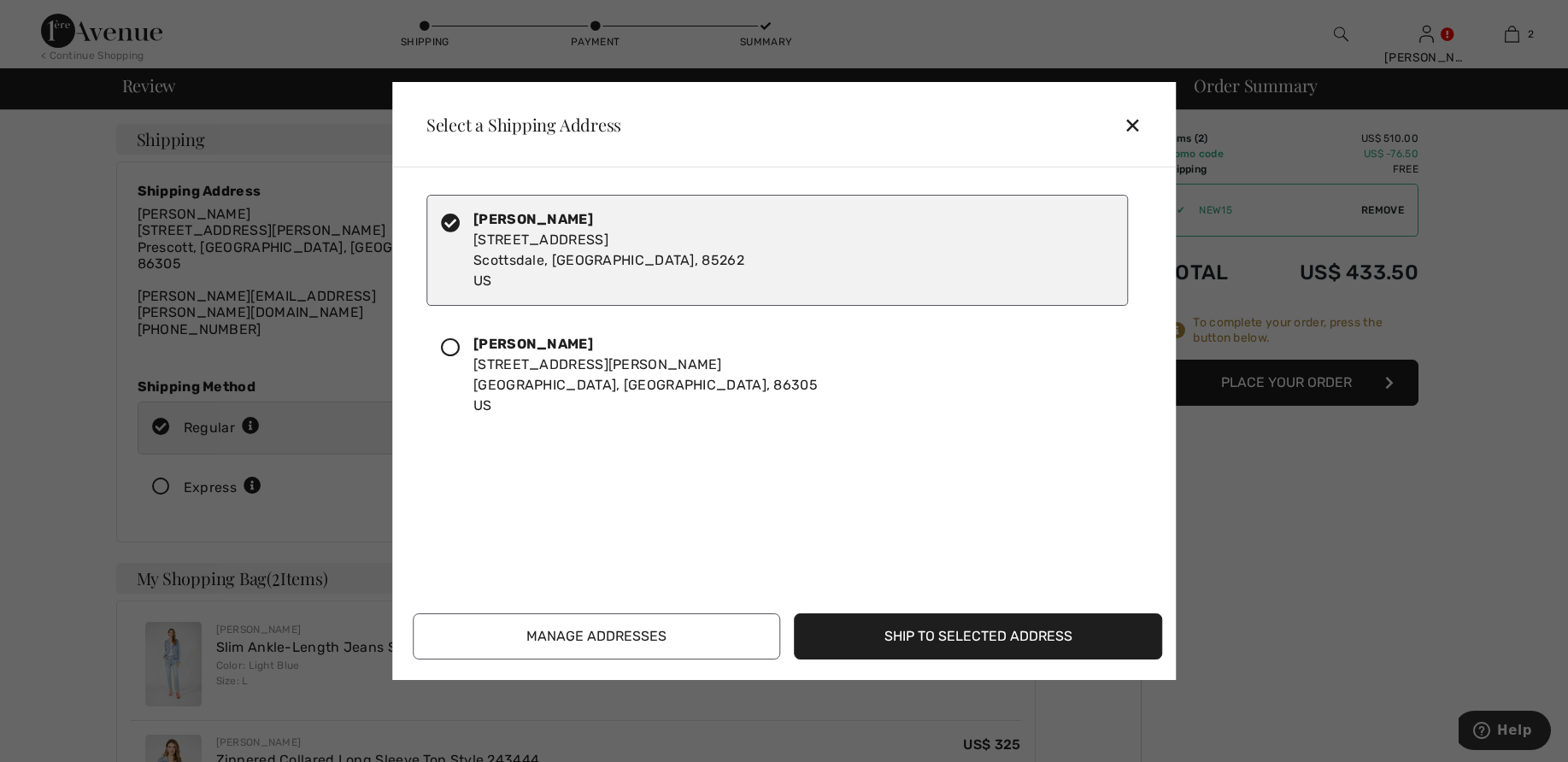
click at [939, 632] on button "Ship to Selected Address" at bounding box center [979, 636] width 369 height 46
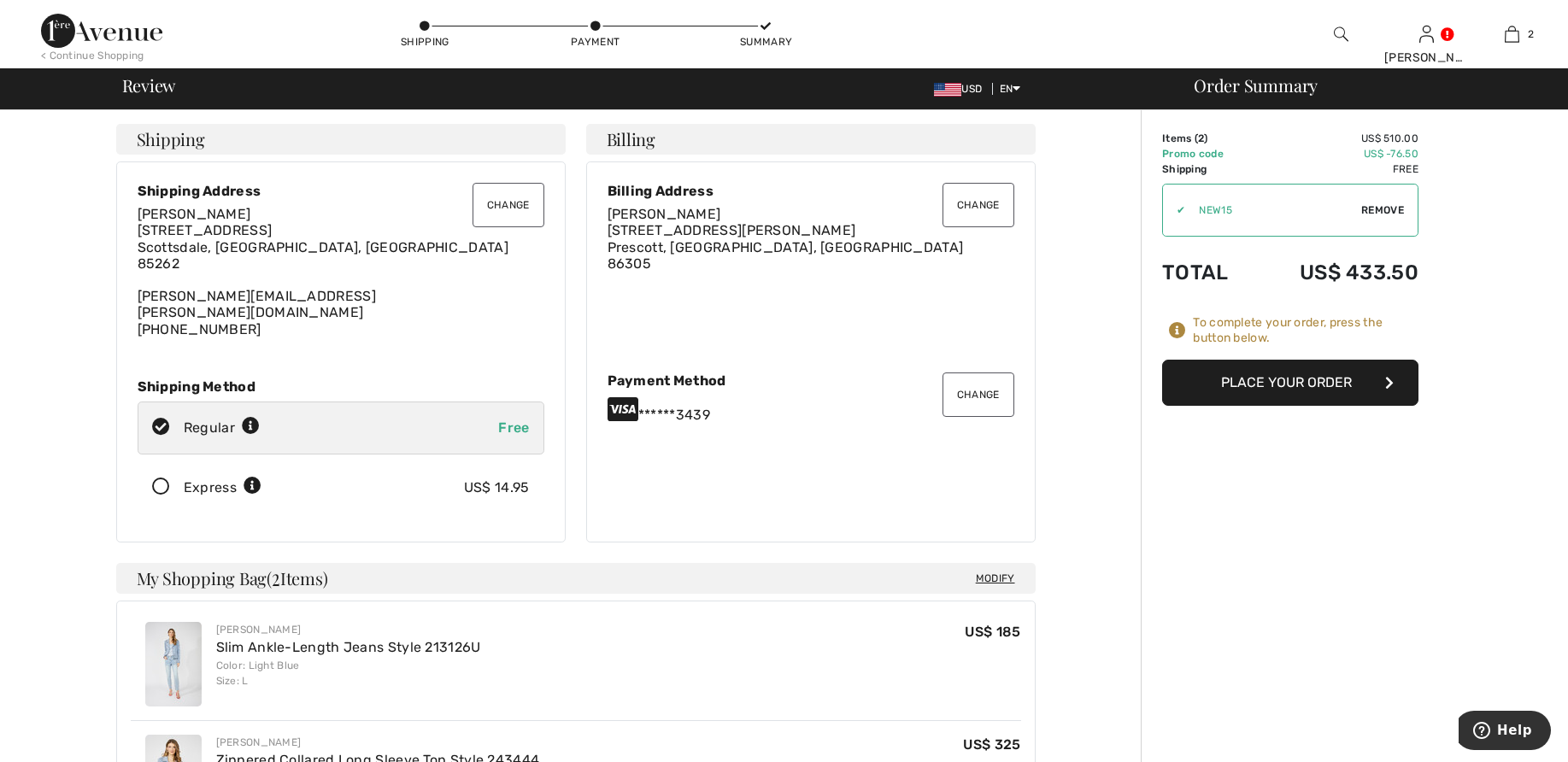
click at [163, 478] on icon at bounding box center [161, 487] width 45 height 18
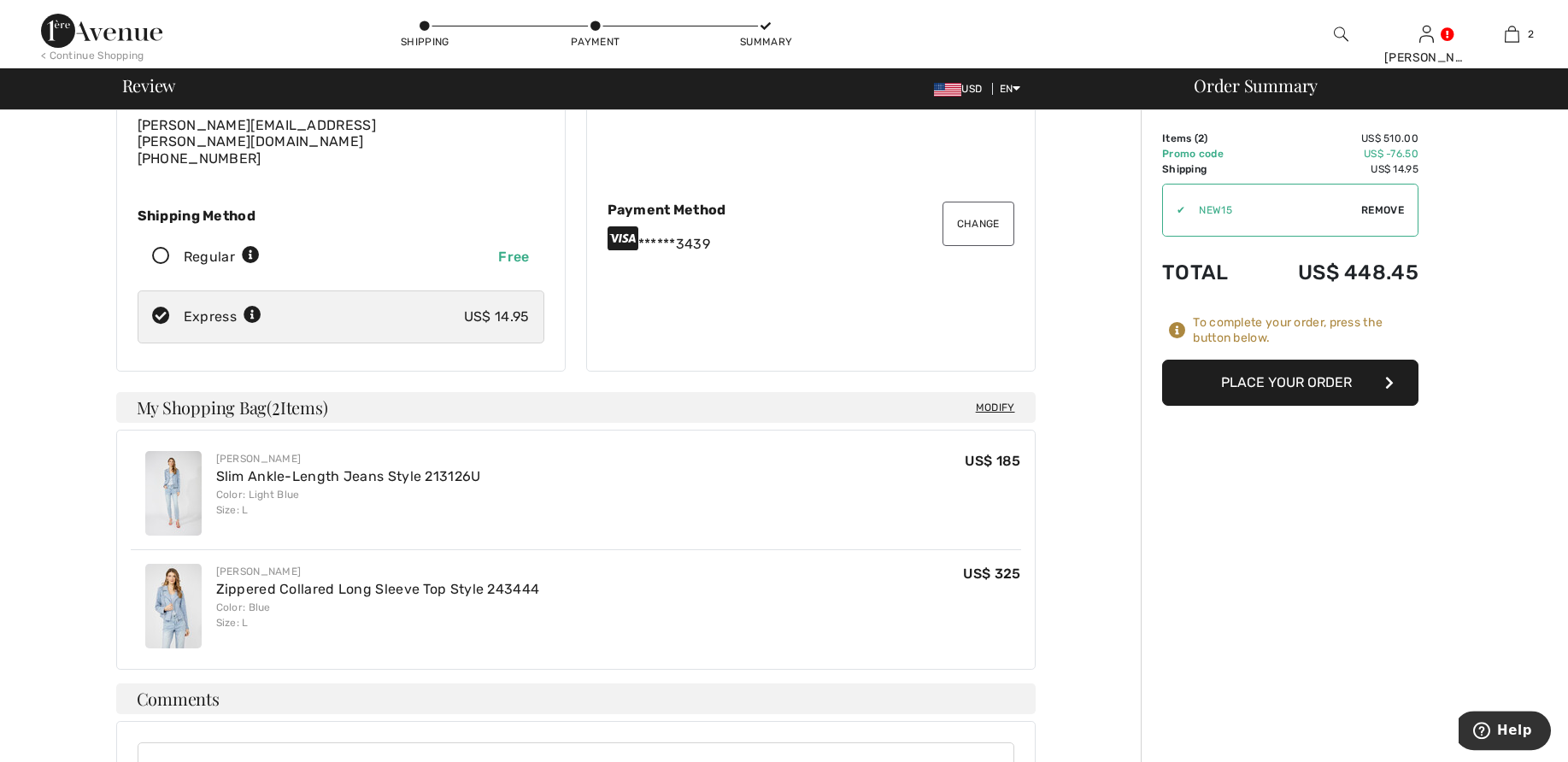
scroll to position [175, 0]
